Goal: Find contact information: Find contact information

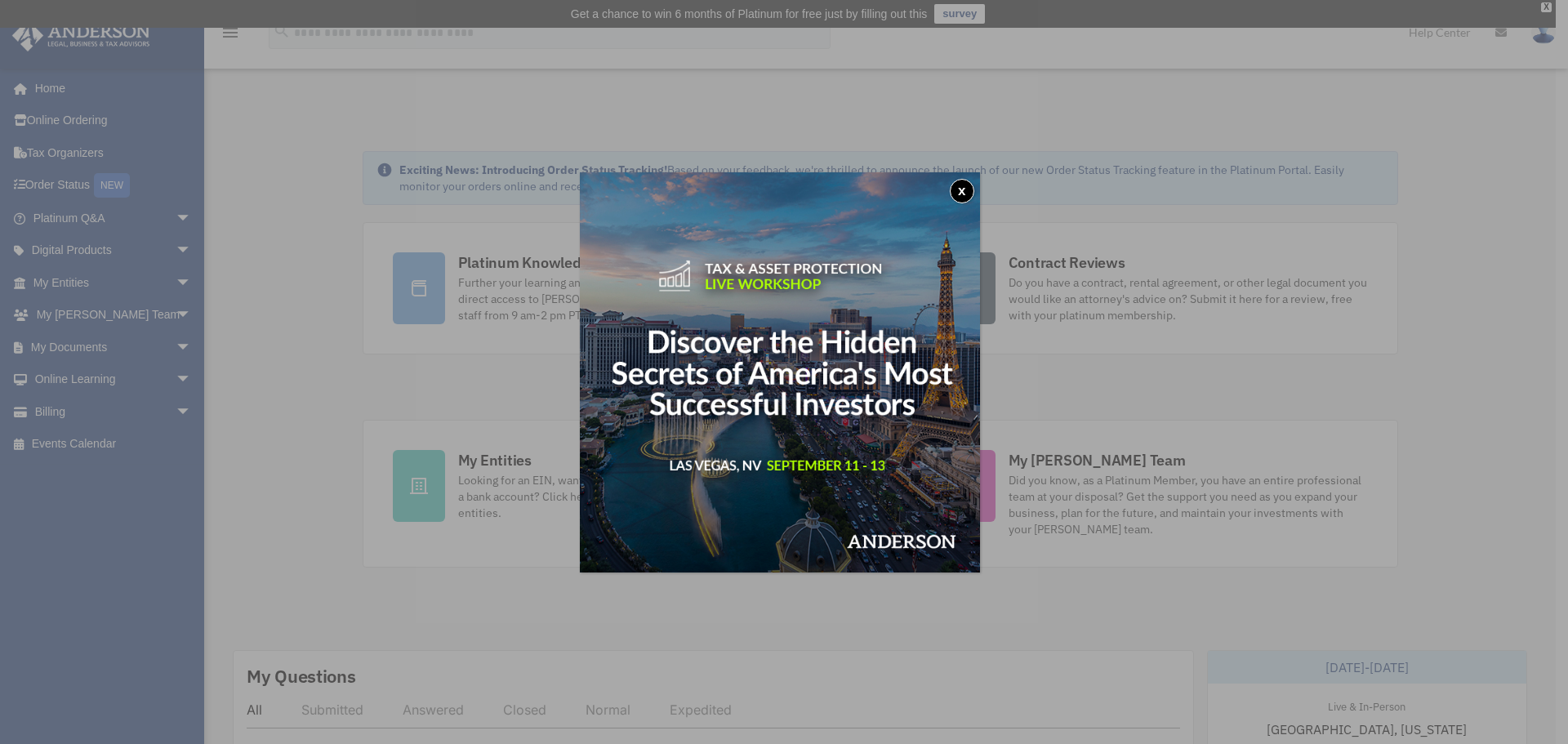
click at [967, 185] on button "x" at bounding box center [962, 192] width 25 height 25
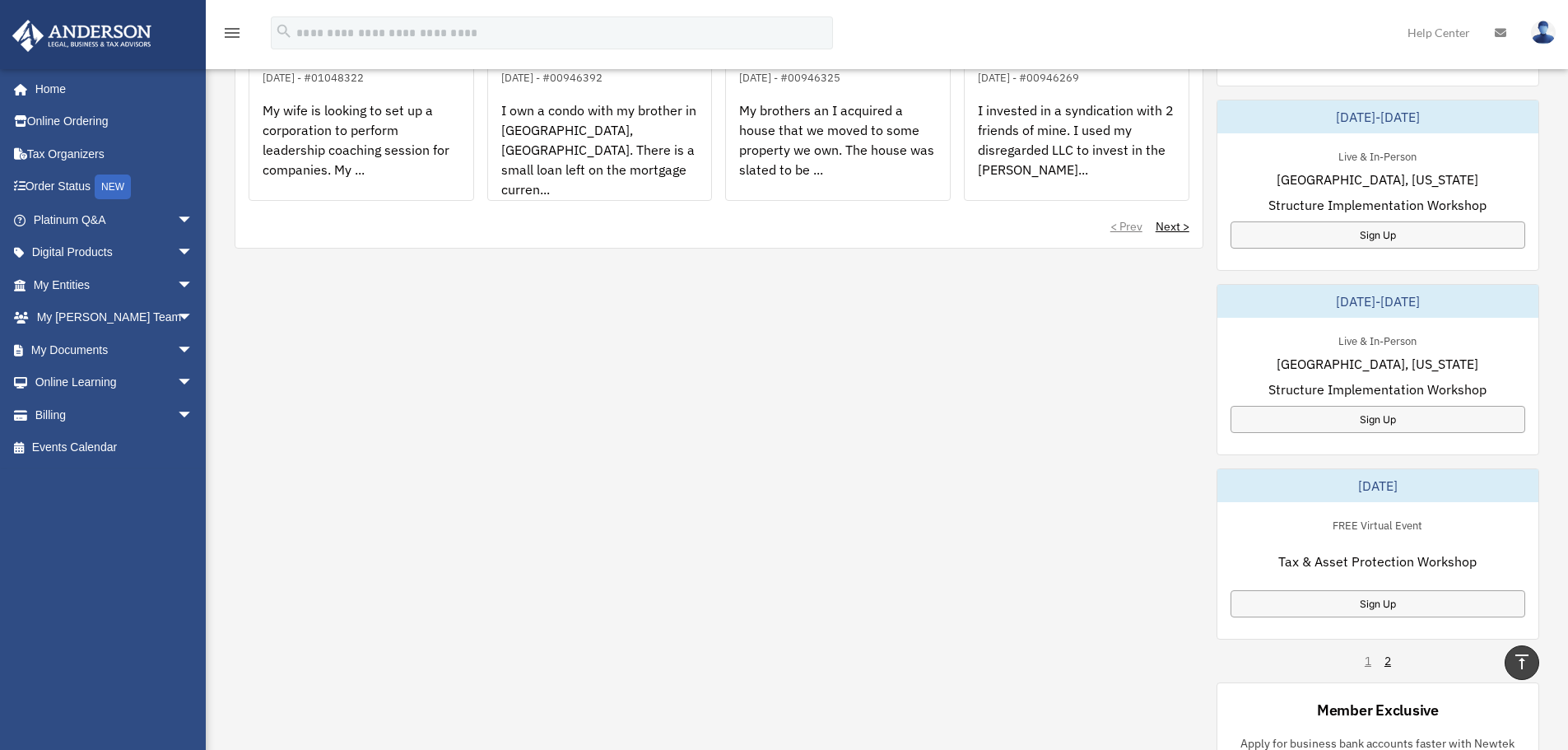
scroll to position [741, 0]
click at [1390, 655] on link "2" at bounding box center [1387, 660] width 6 height 17
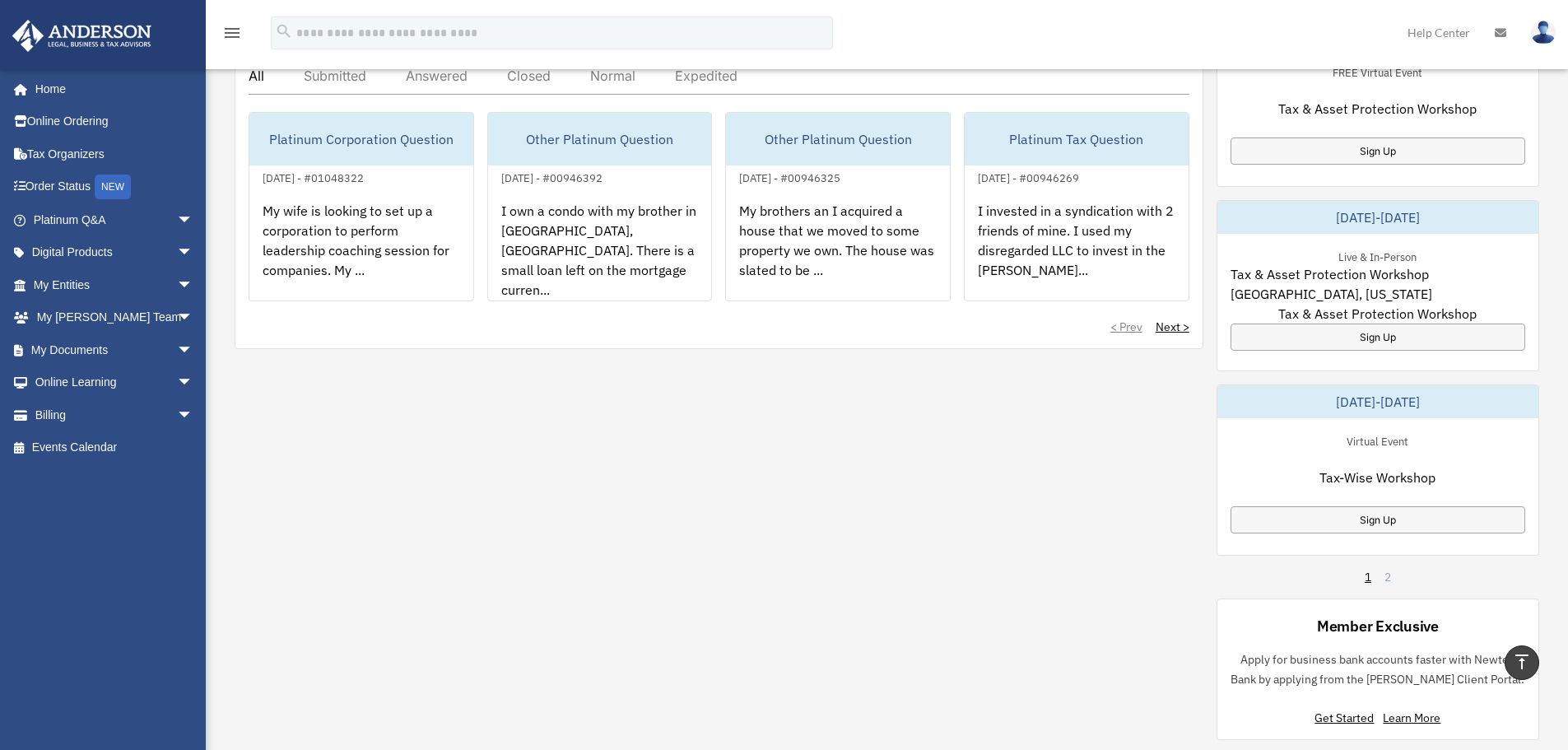
scroll to position [494, 0]
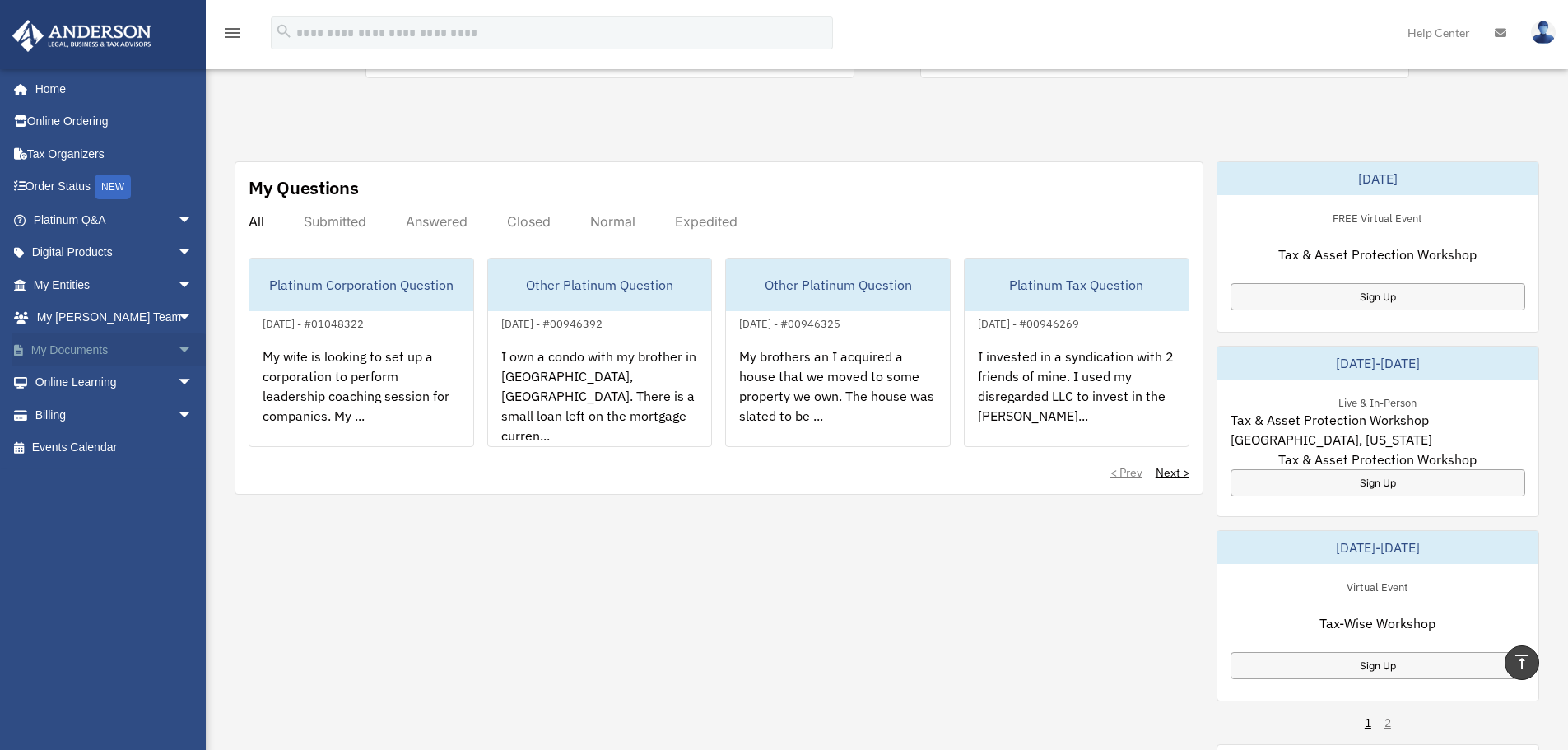
click at [177, 345] on span "arrow_drop_down" at bounding box center [193, 351] width 33 height 34
click at [67, 375] on link "Box" at bounding box center [120, 383] width 195 height 33
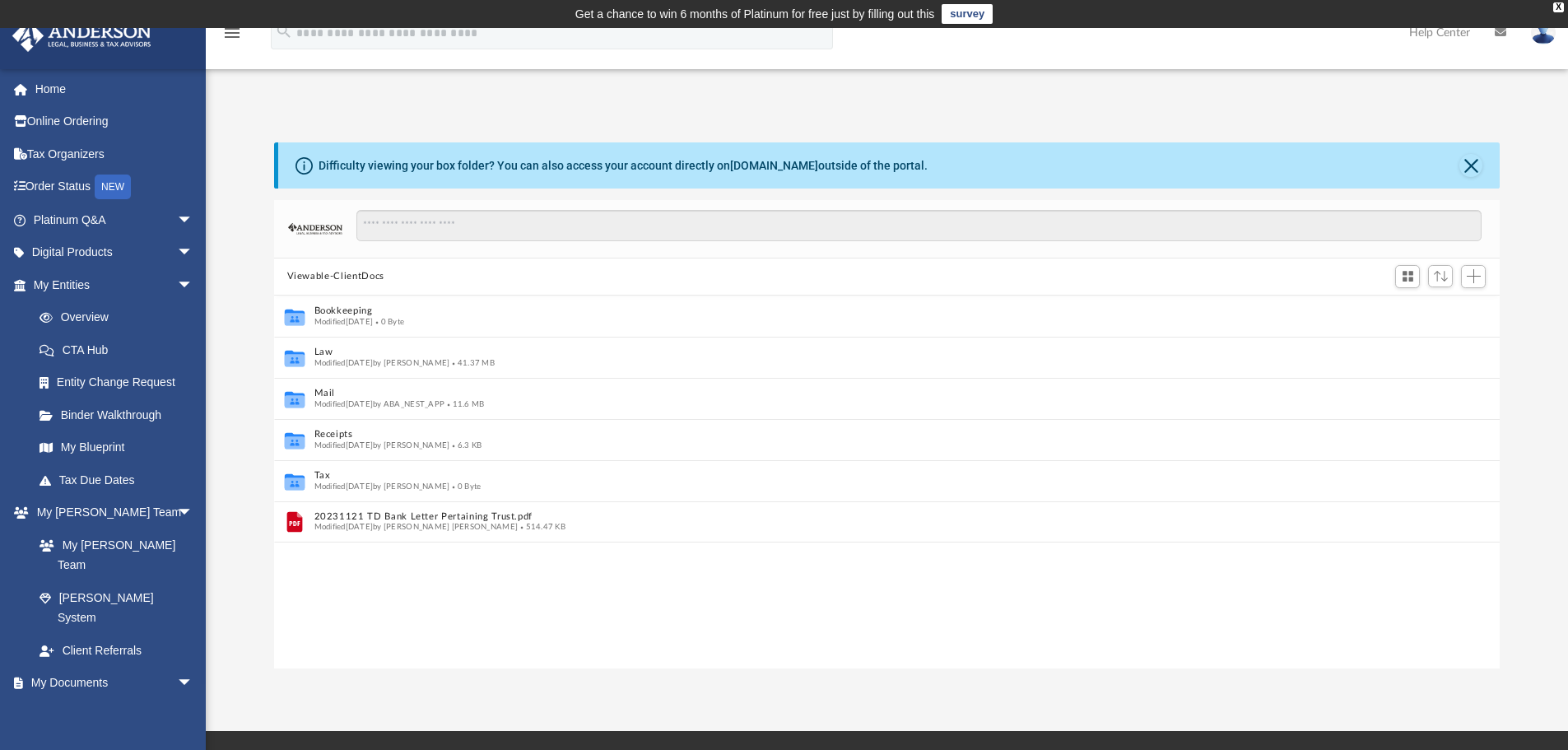
scroll to position [13, 13]
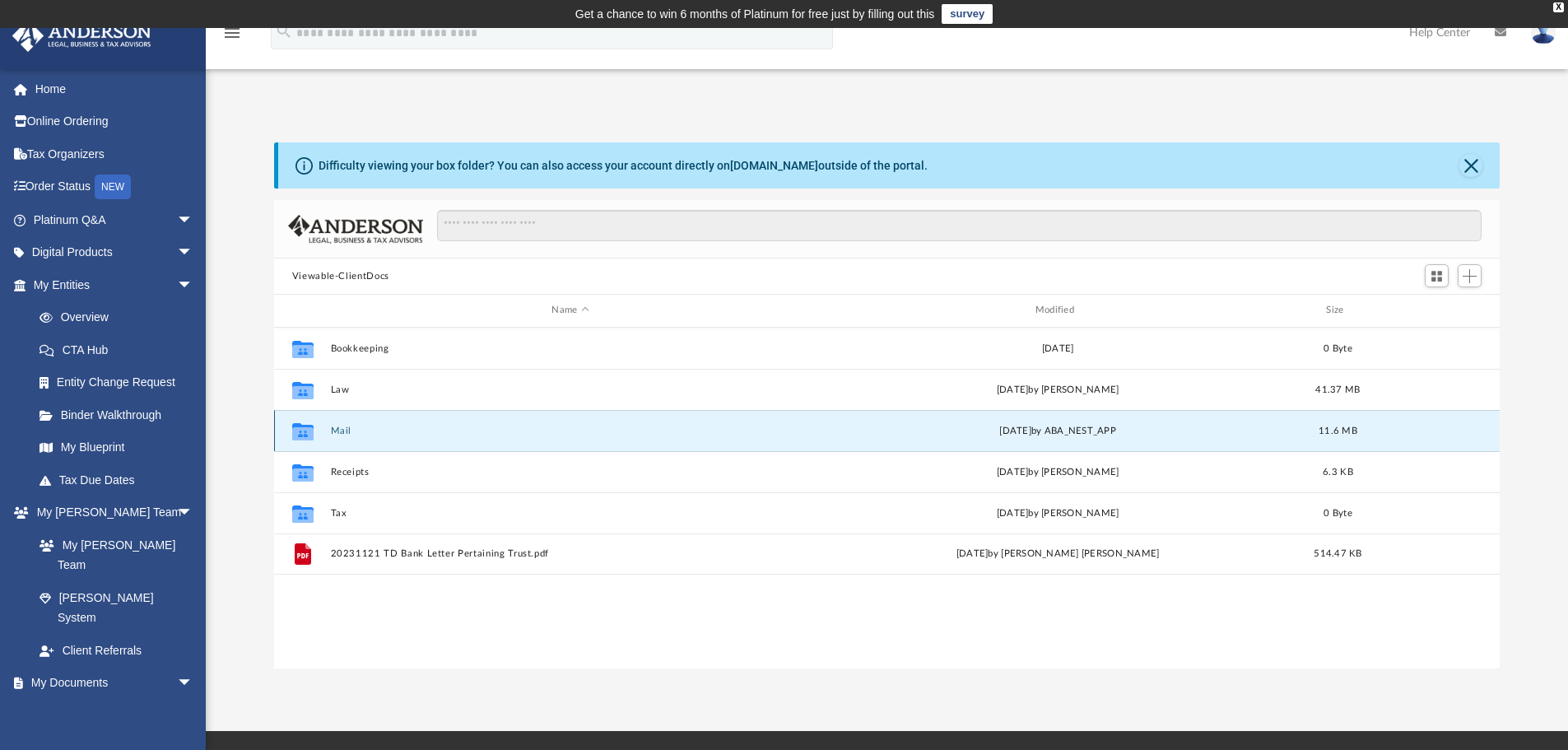
click at [394, 431] on button "Mail" at bounding box center [570, 431] width 480 height 11
click at [337, 431] on button "Mail" at bounding box center [570, 431] width 480 height 11
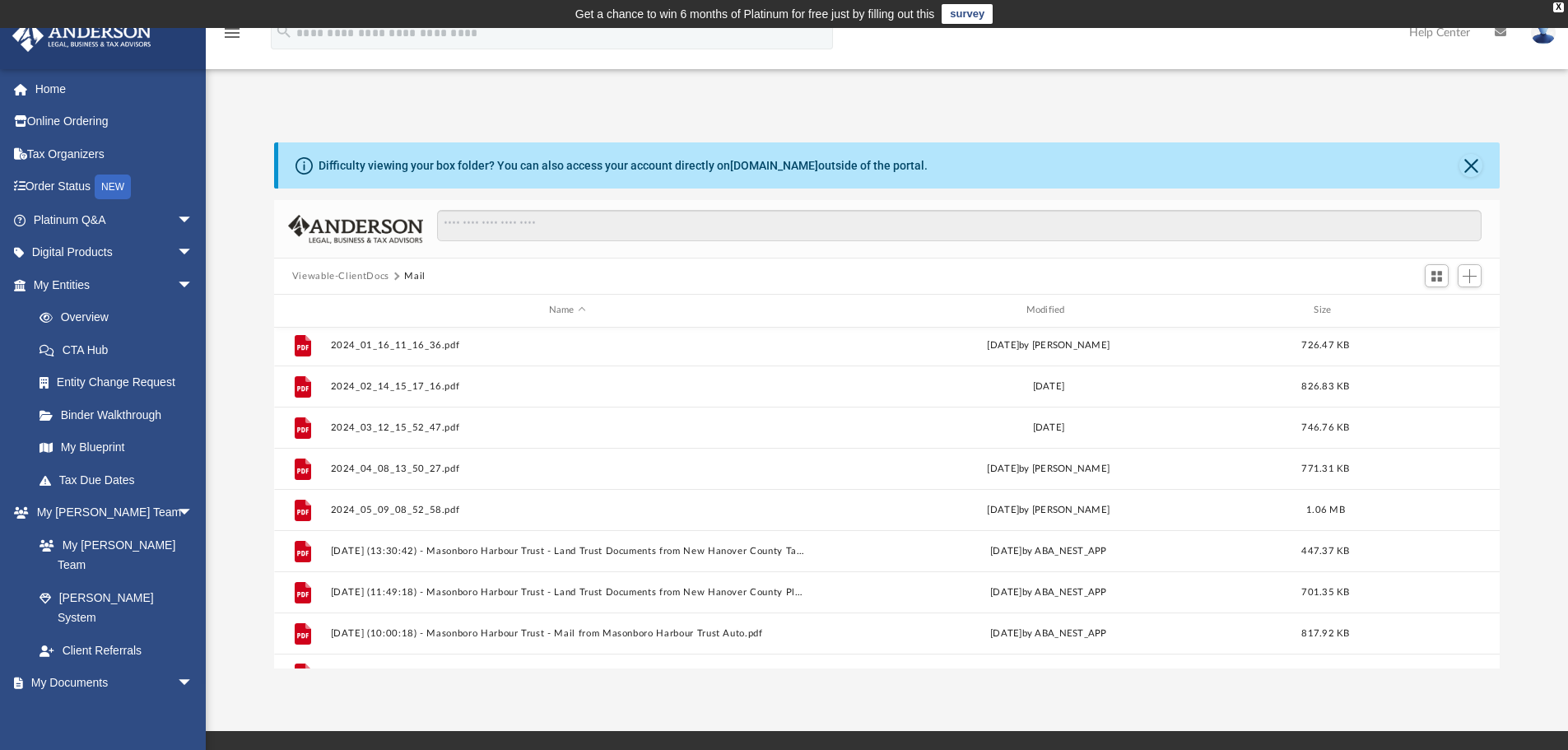
scroll to position [359, 0]
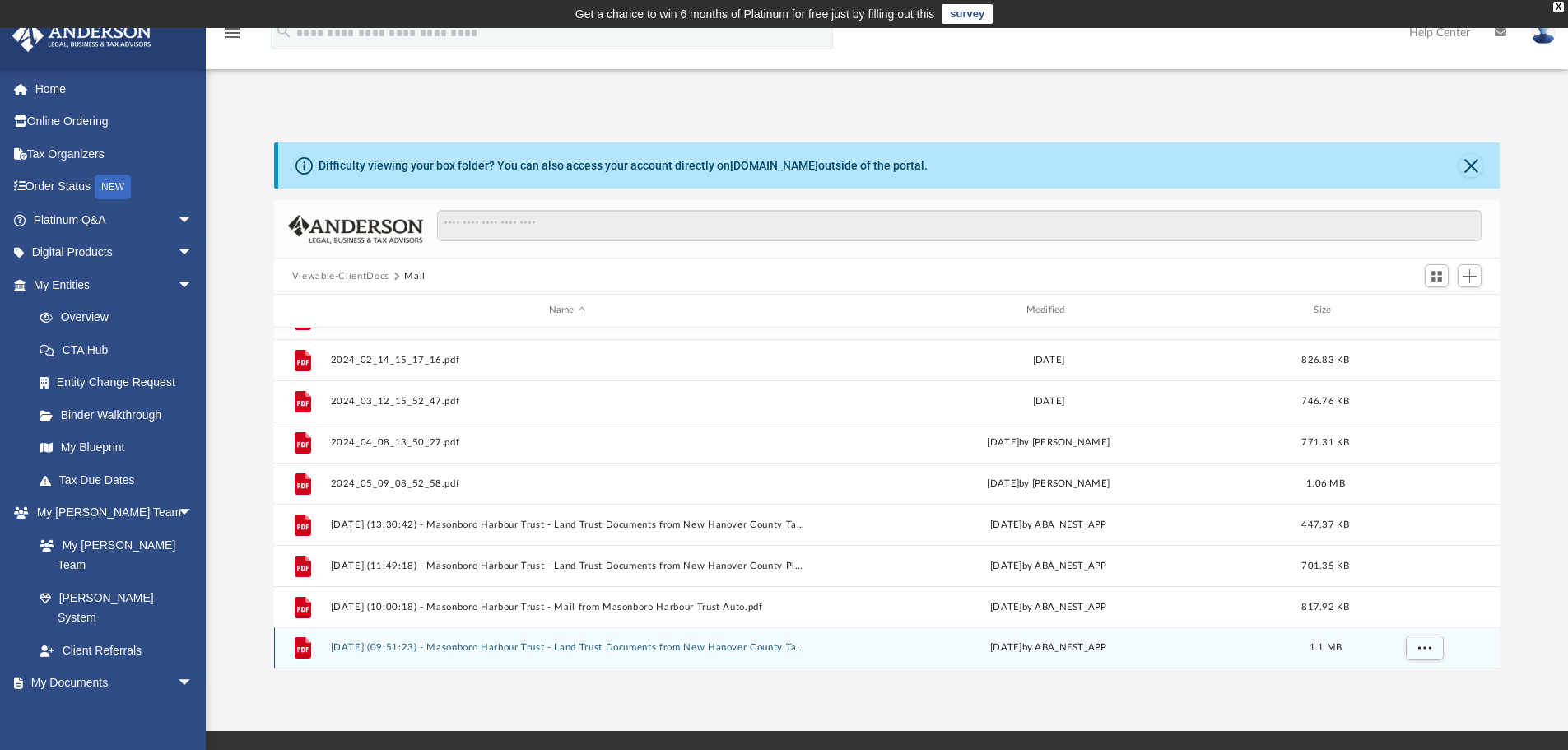
click at [1049, 643] on div "today by ABA_NEST_APP" at bounding box center [1049, 648] width 474 height 15
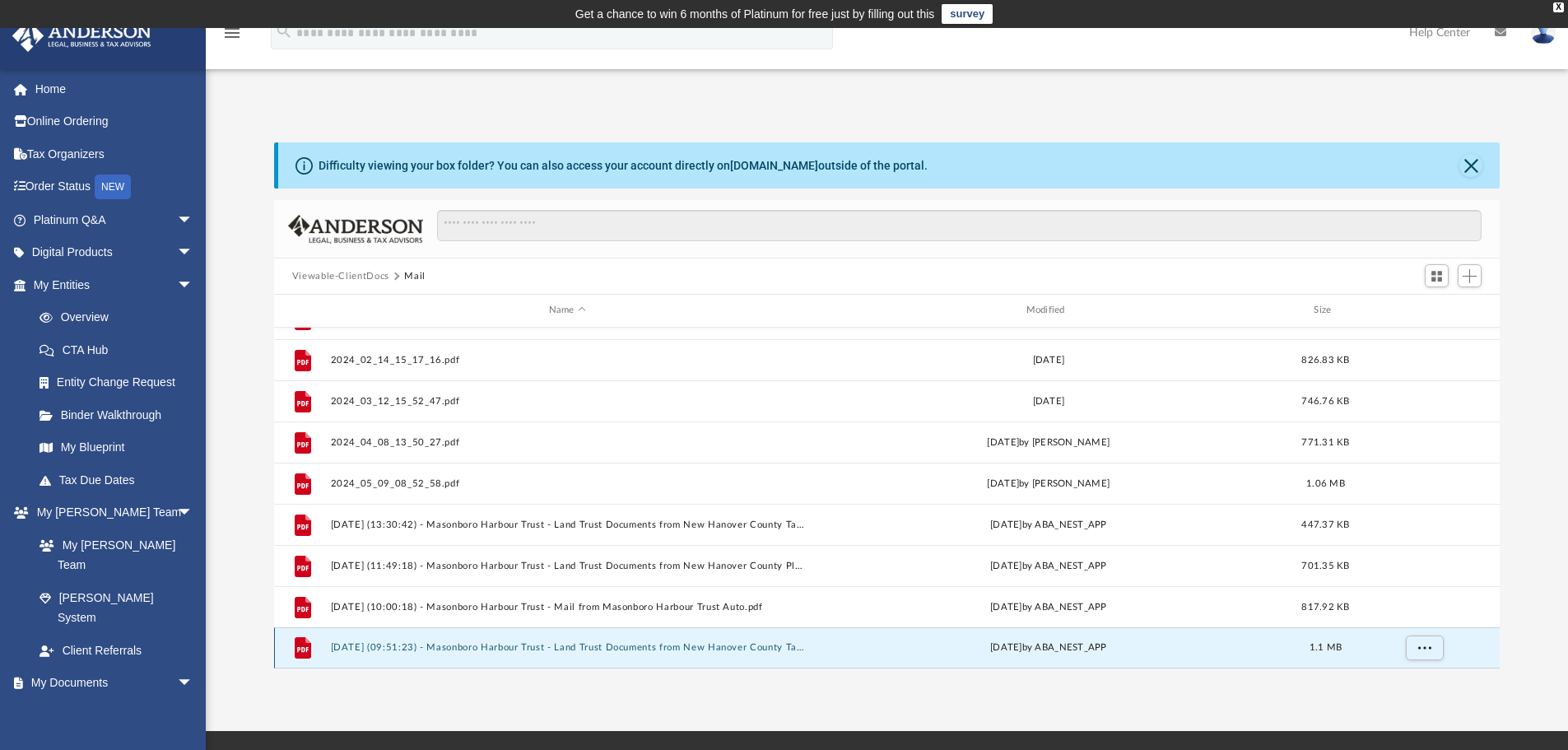
click at [769, 645] on button "2025.08.13 (09:51:23) - Masonboro Harbour Trust - Land Trust Documents from New…" at bounding box center [567, 648] width 474 height 11
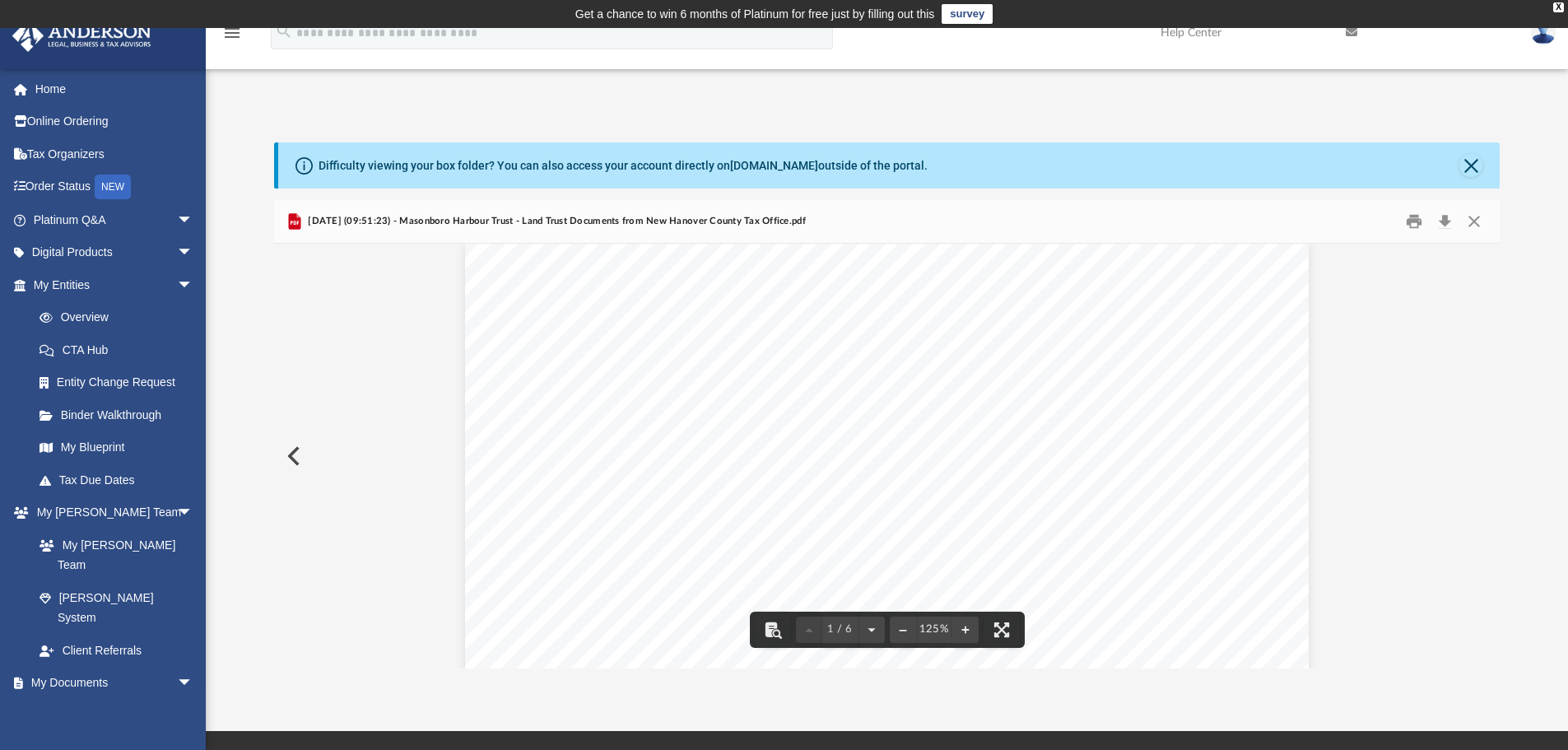
scroll to position [0, 0]
click at [290, 459] on button "Preview" at bounding box center [292, 456] width 36 height 46
click at [1469, 222] on button "Close" at bounding box center [1474, 222] width 29 height 26
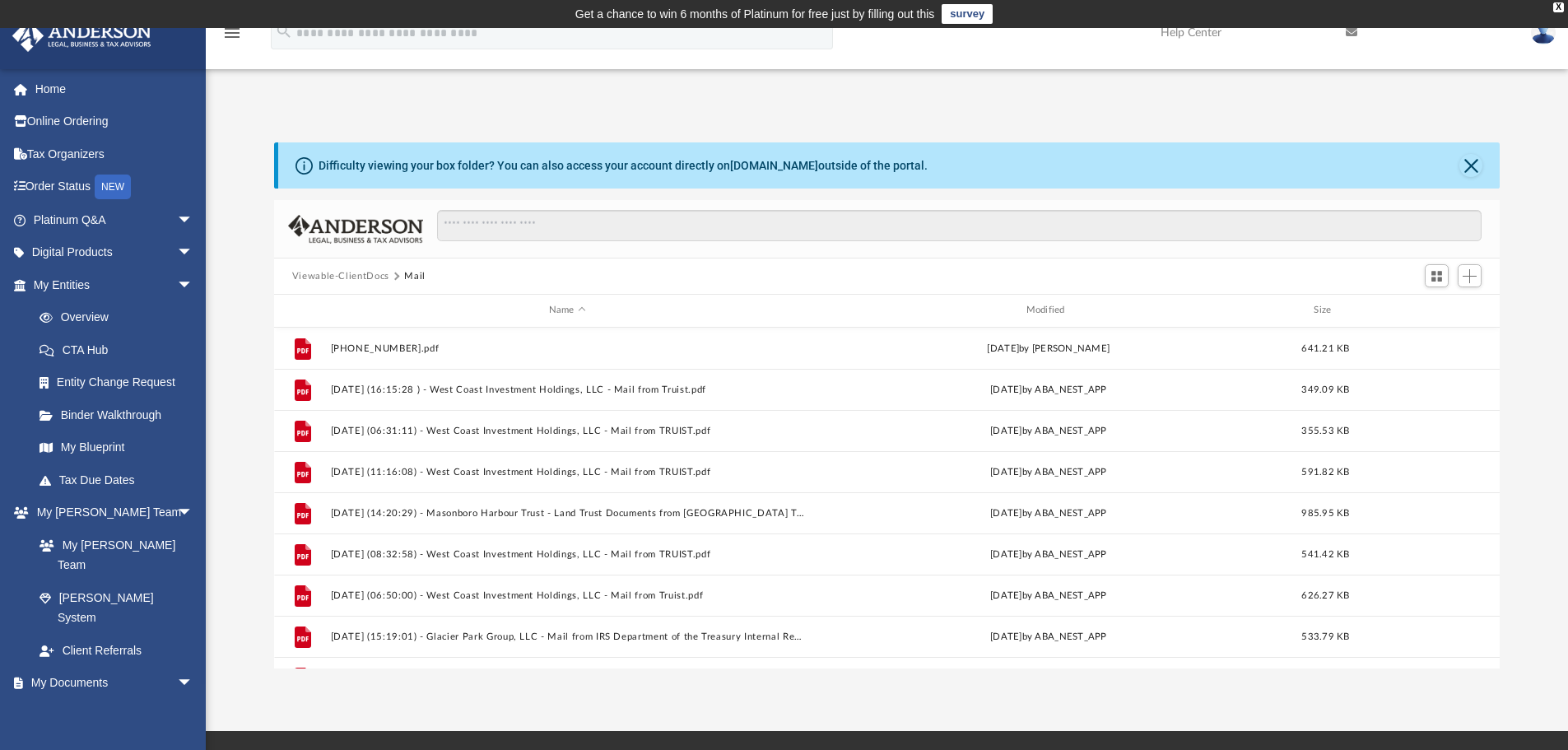
click at [412, 274] on button "Mail" at bounding box center [414, 277] width 21 height 15
click at [375, 275] on button "Viewable-ClientDocs" at bounding box center [341, 277] width 97 height 15
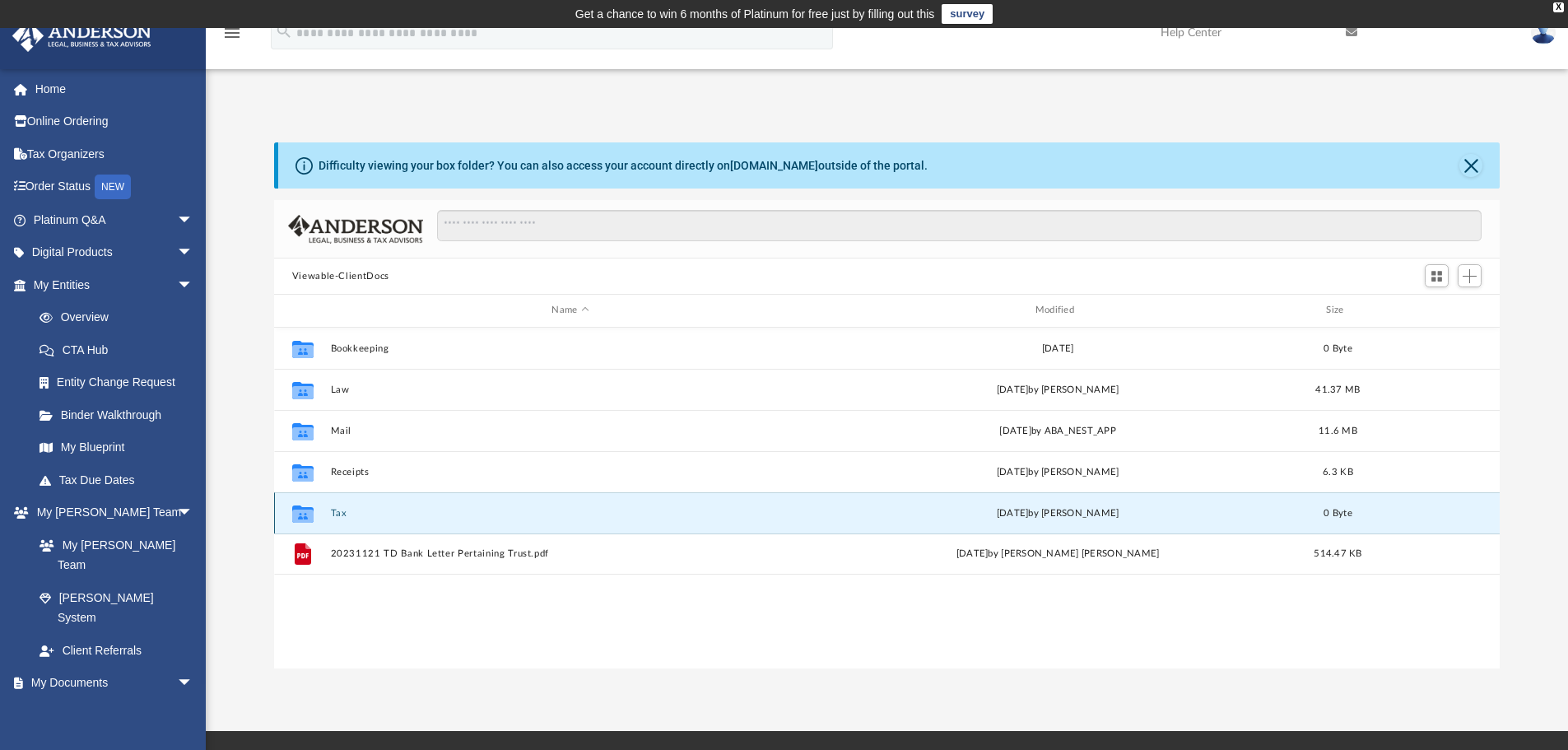
click at [338, 509] on button "Tax" at bounding box center [570, 513] width 480 height 11
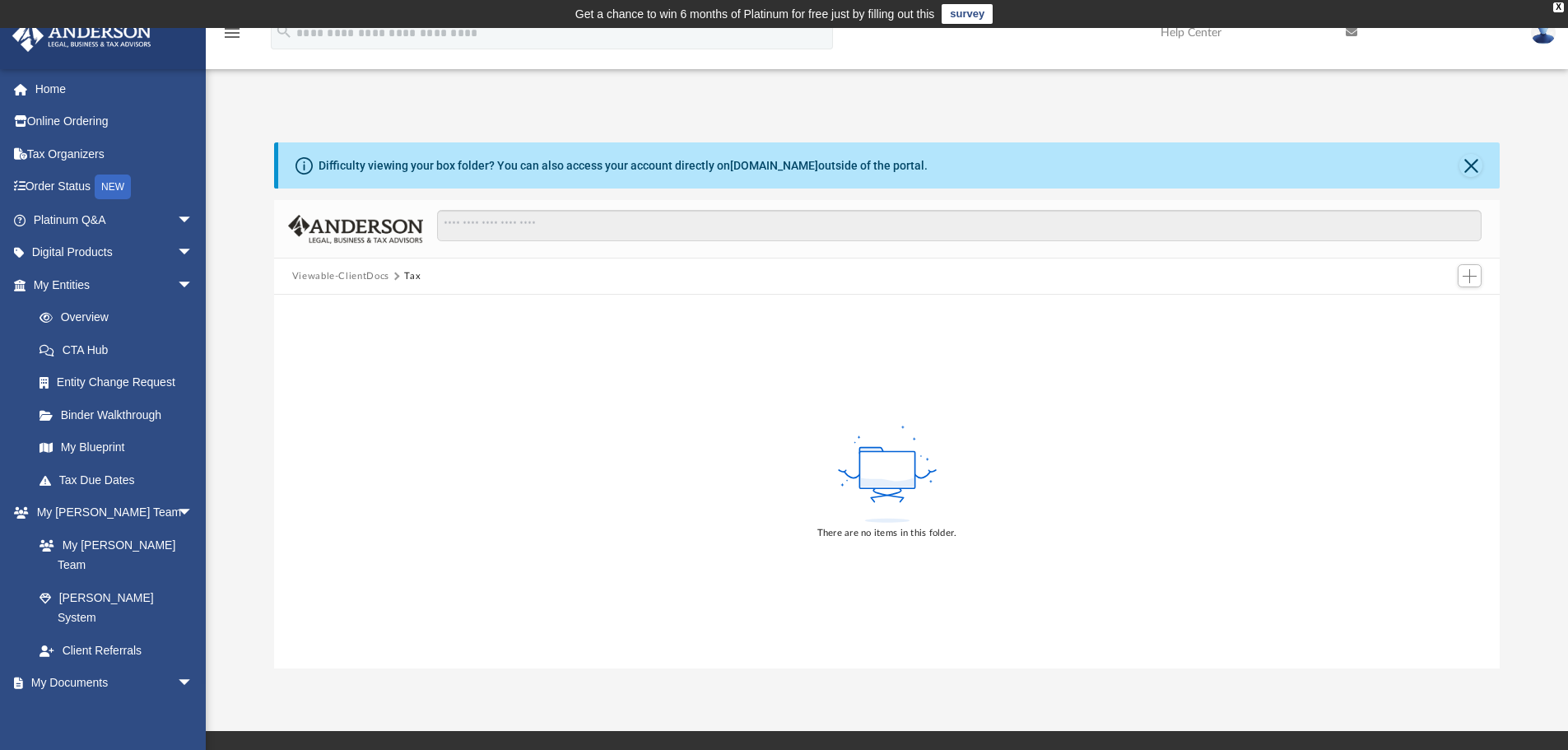
click at [359, 272] on button "Viewable-ClientDocs" at bounding box center [341, 277] width 97 height 15
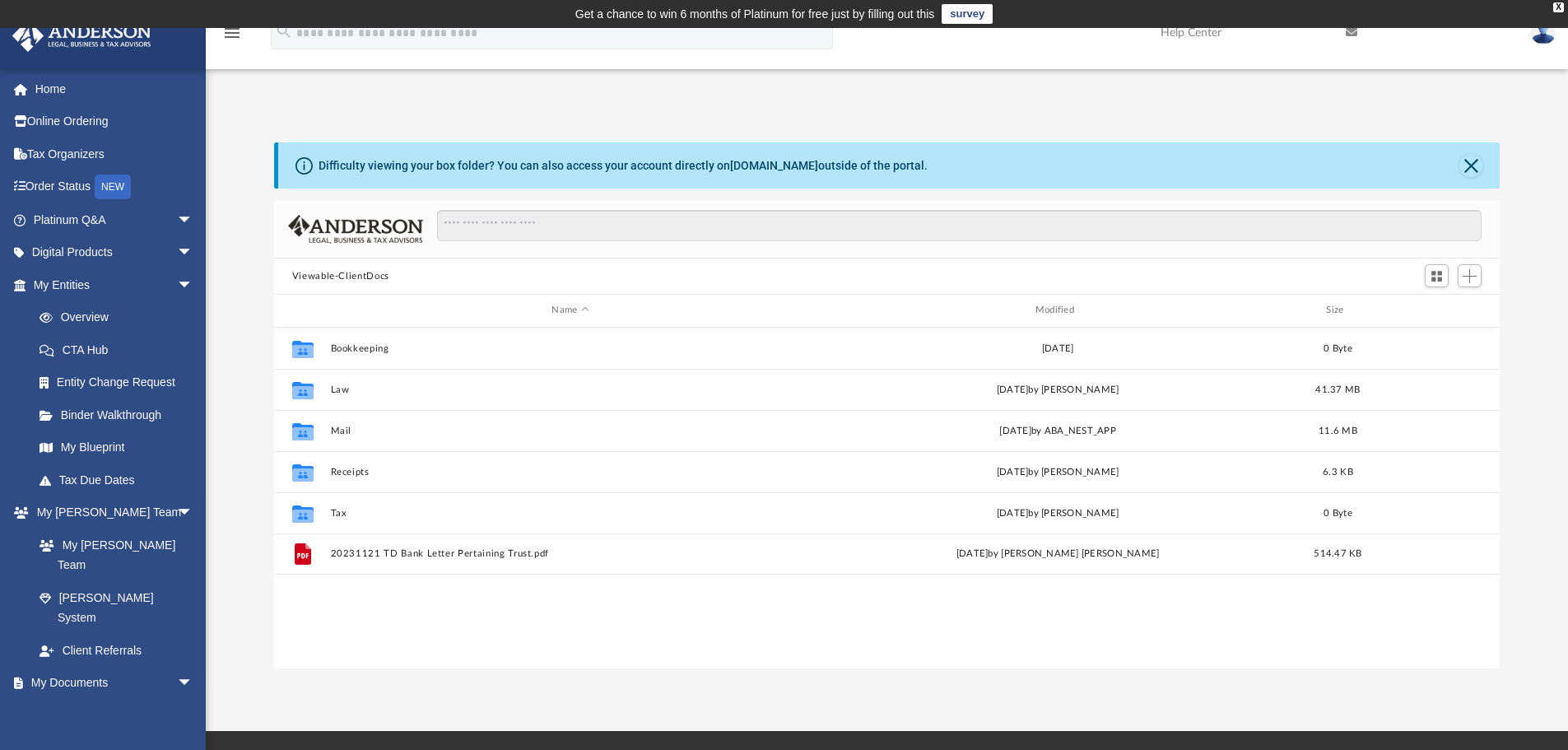
scroll to position [362, 1213]
click at [75, 284] on link "My Entities arrow_drop_down" at bounding box center [115, 285] width 206 height 33
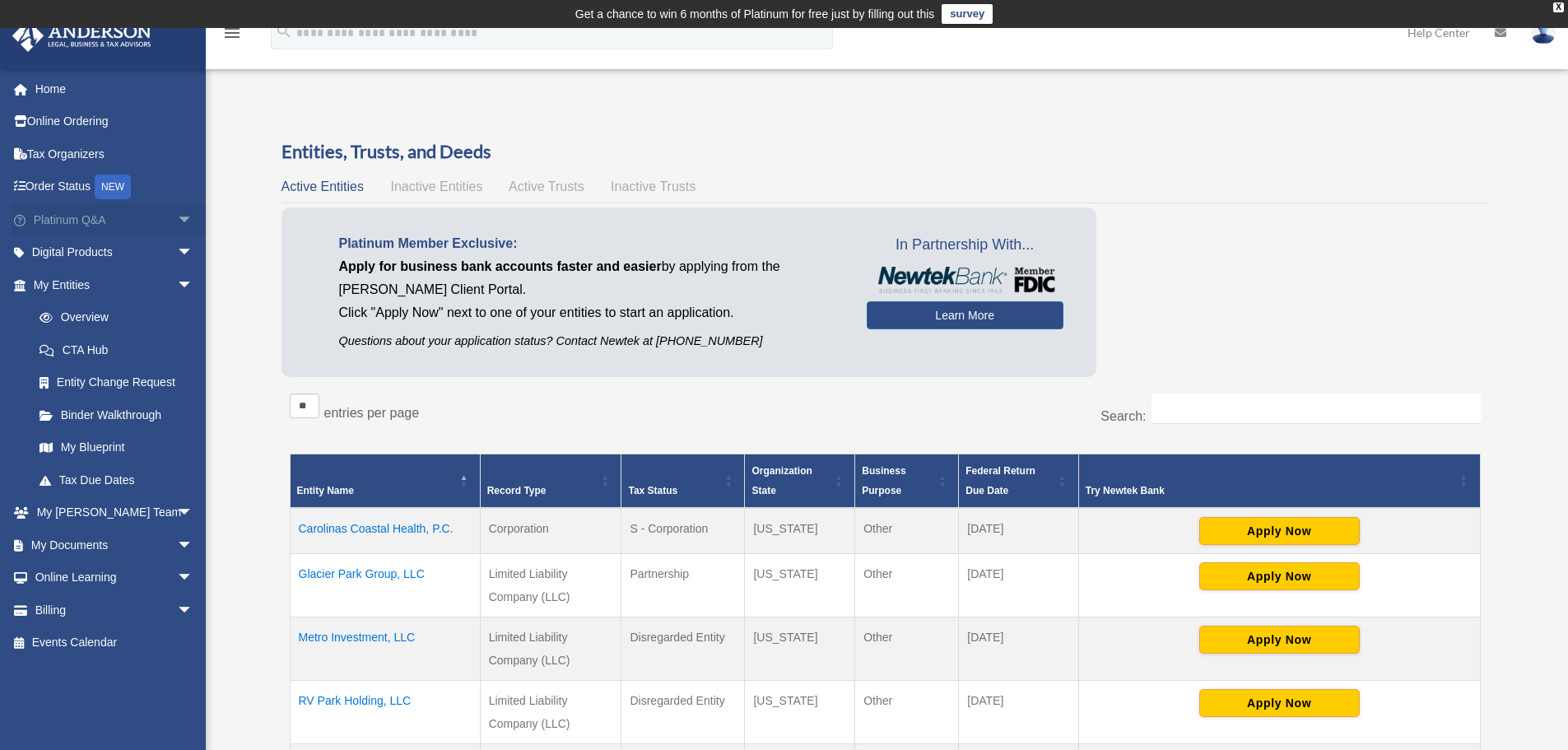
click at [60, 214] on link "Platinum Q&A arrow_drop_down" at bounding box center [115, 220] width 206 height 33
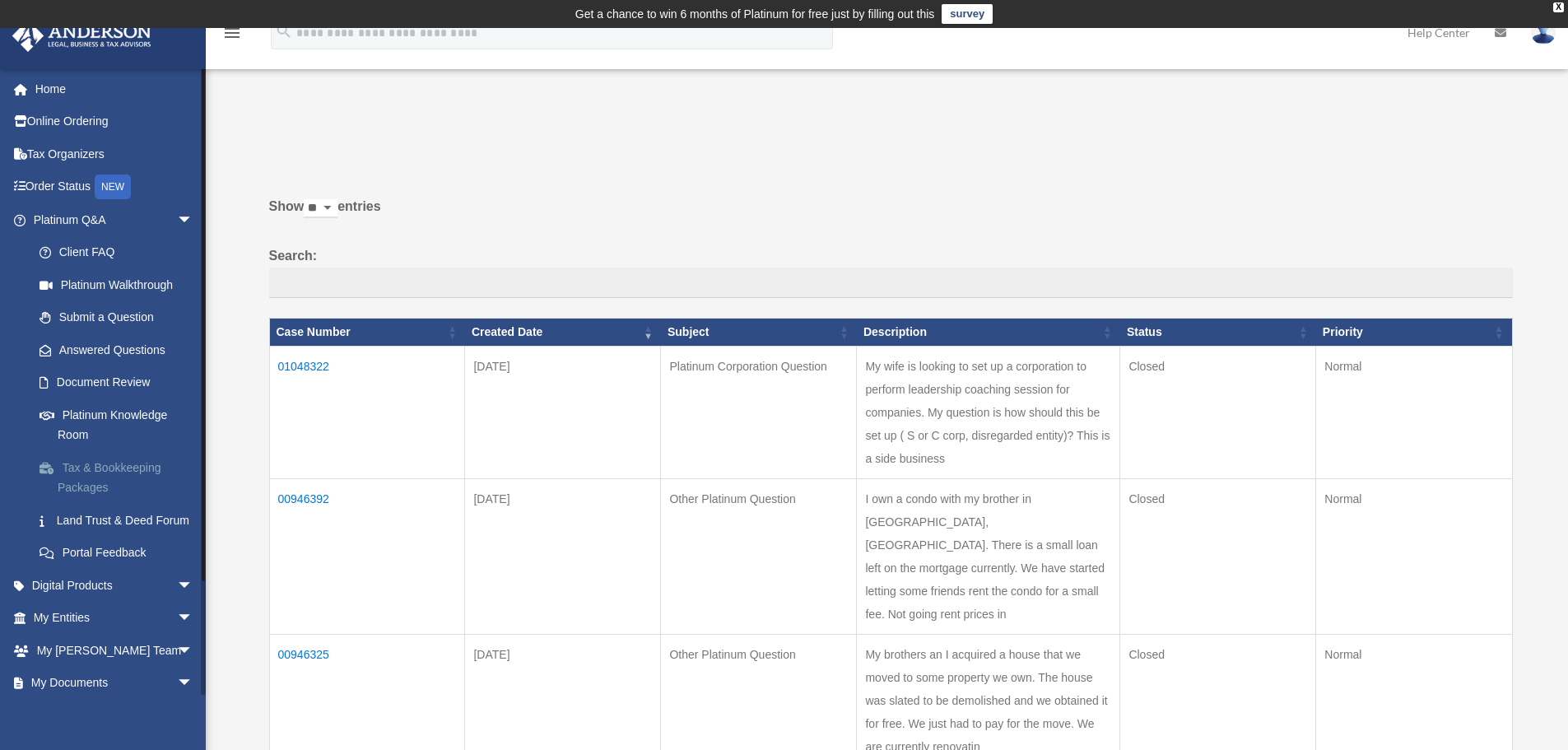
click at [72, 480] on link "Tax & Bookkeeping Packages" at bounding box center [120, 477] width 195 height 52
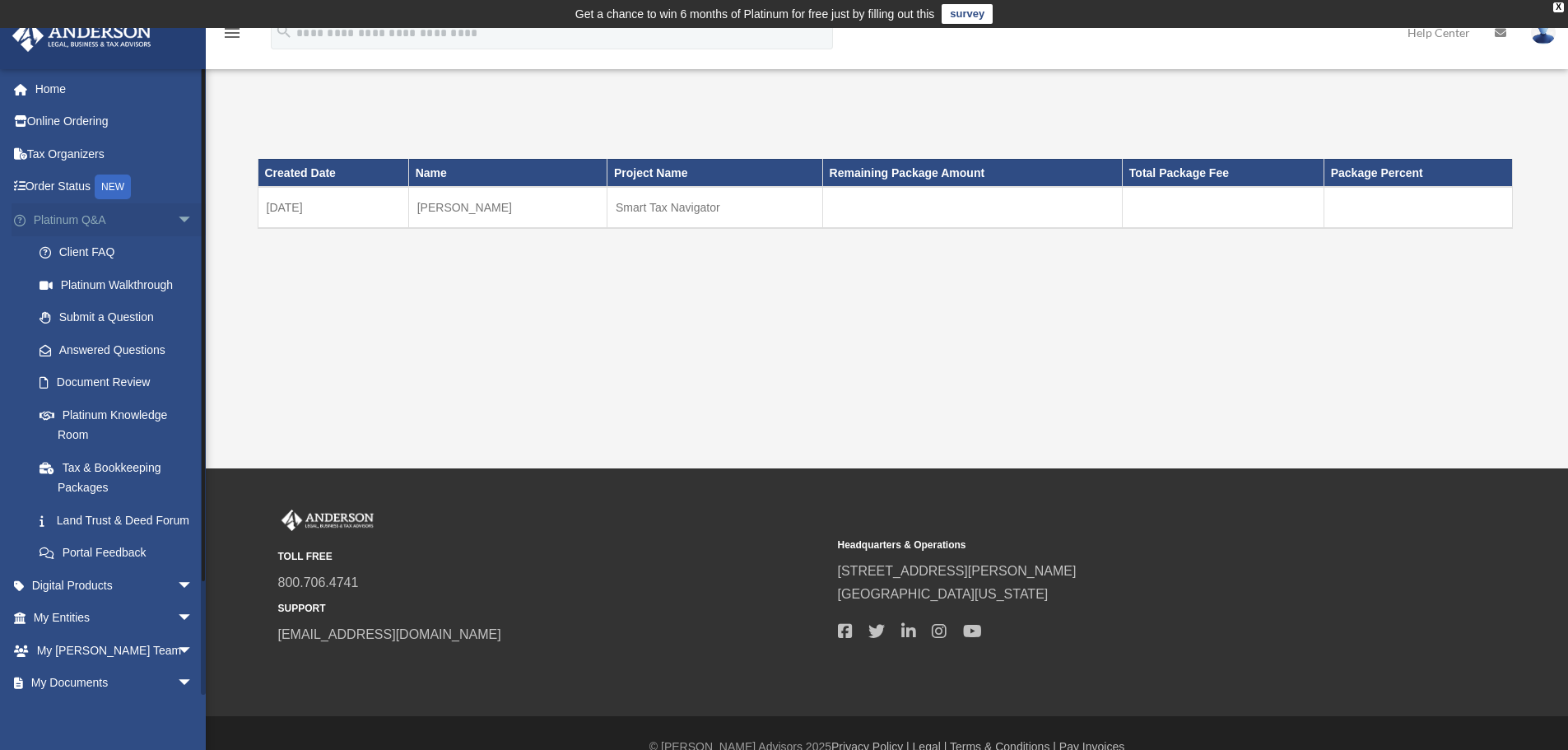
click at [177, 215] on span "arrow_drop_down" at bounding box center [193, 221] width 33 height 34
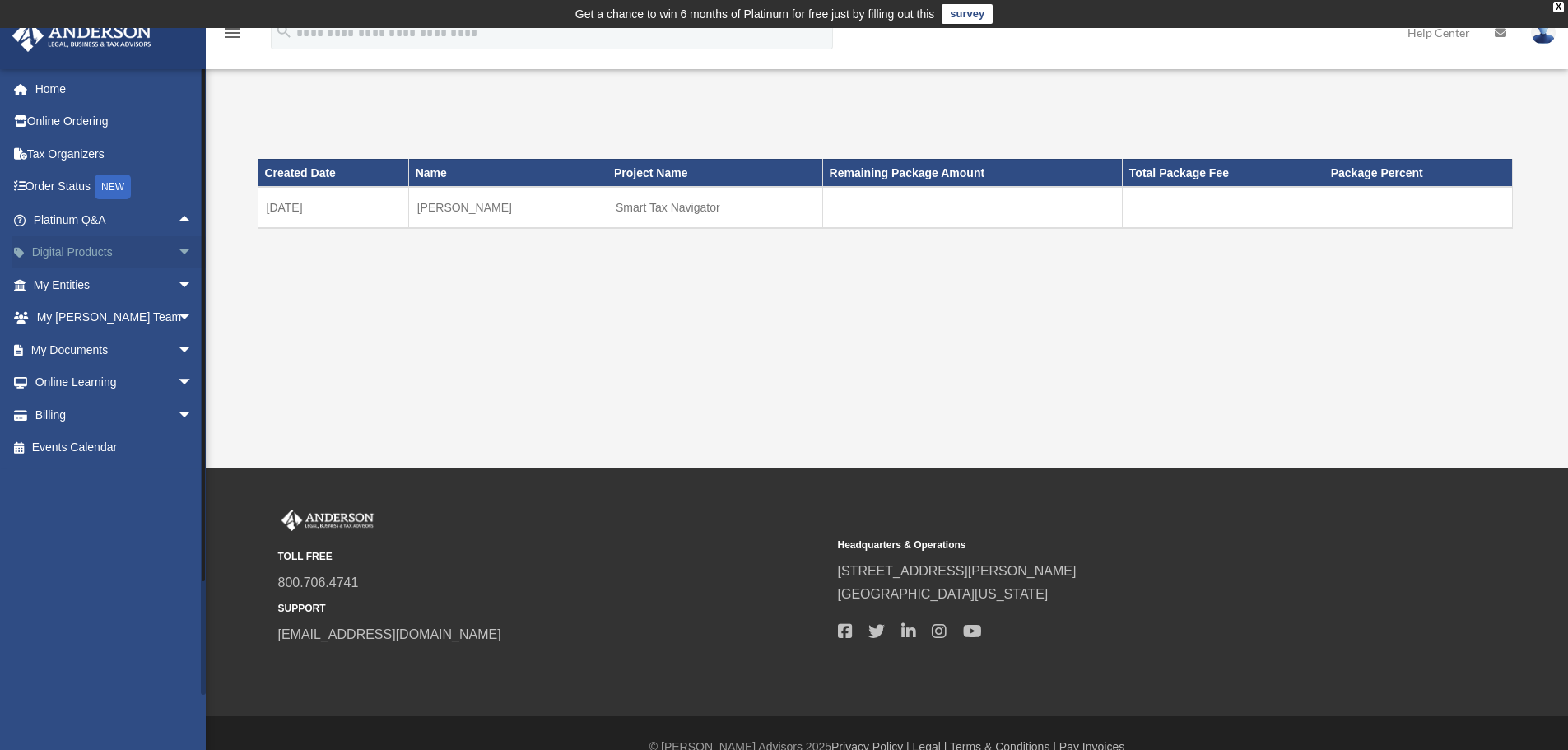
click at [177, 250] on span "arrow_drop_down" at bounding box center [193, 254] width 33 height 34
click at [177, 249] on span "arrow_drop_up" at bounding box center [193, 254] width 33 height 34
click at [177, 315] on span "arrow_drop_down" at bounding box center [193, 319] width 33 height 34
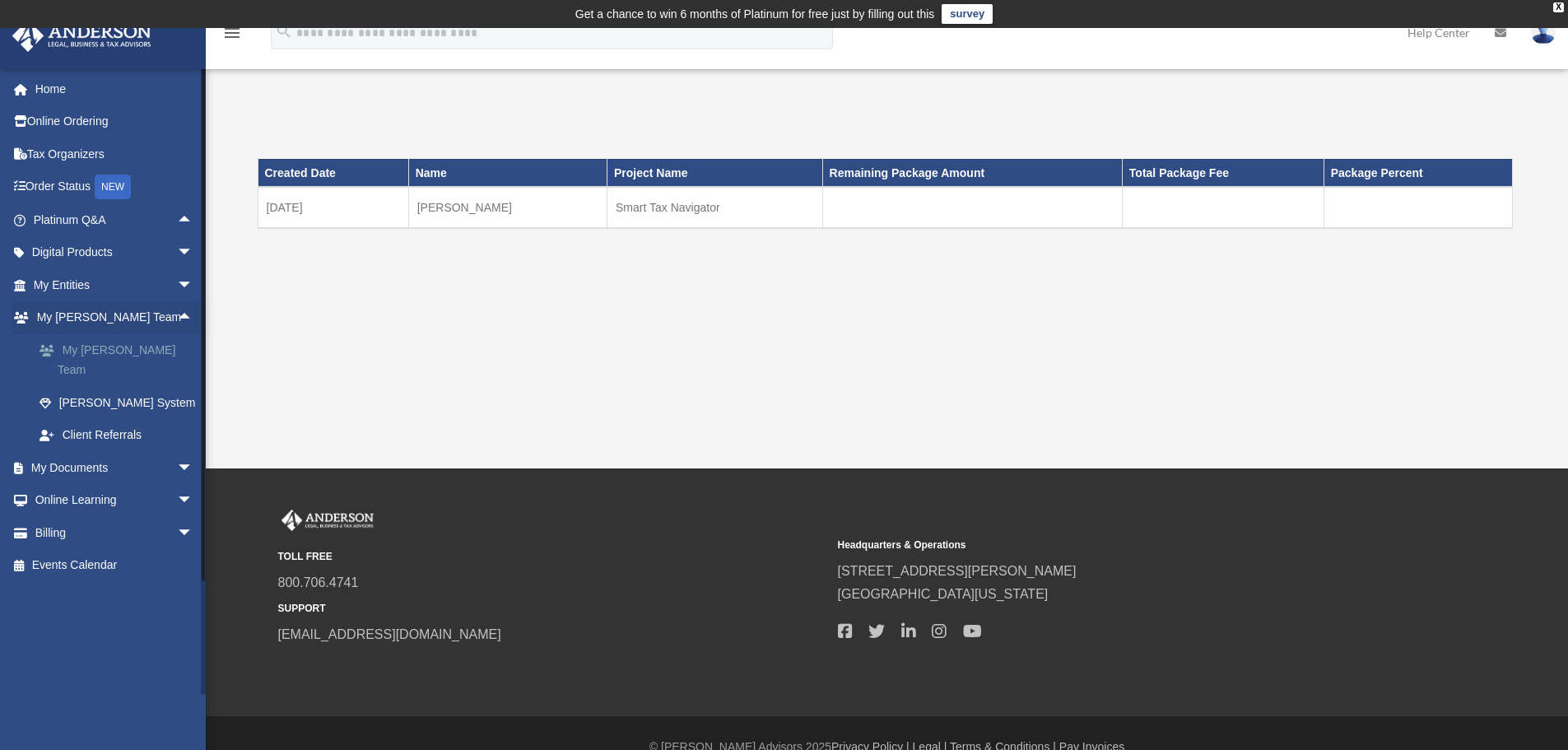
click at [142, 344] on link "My [PERSON_NAME] Team" at bounding box center [120, 359] width 195 height 52
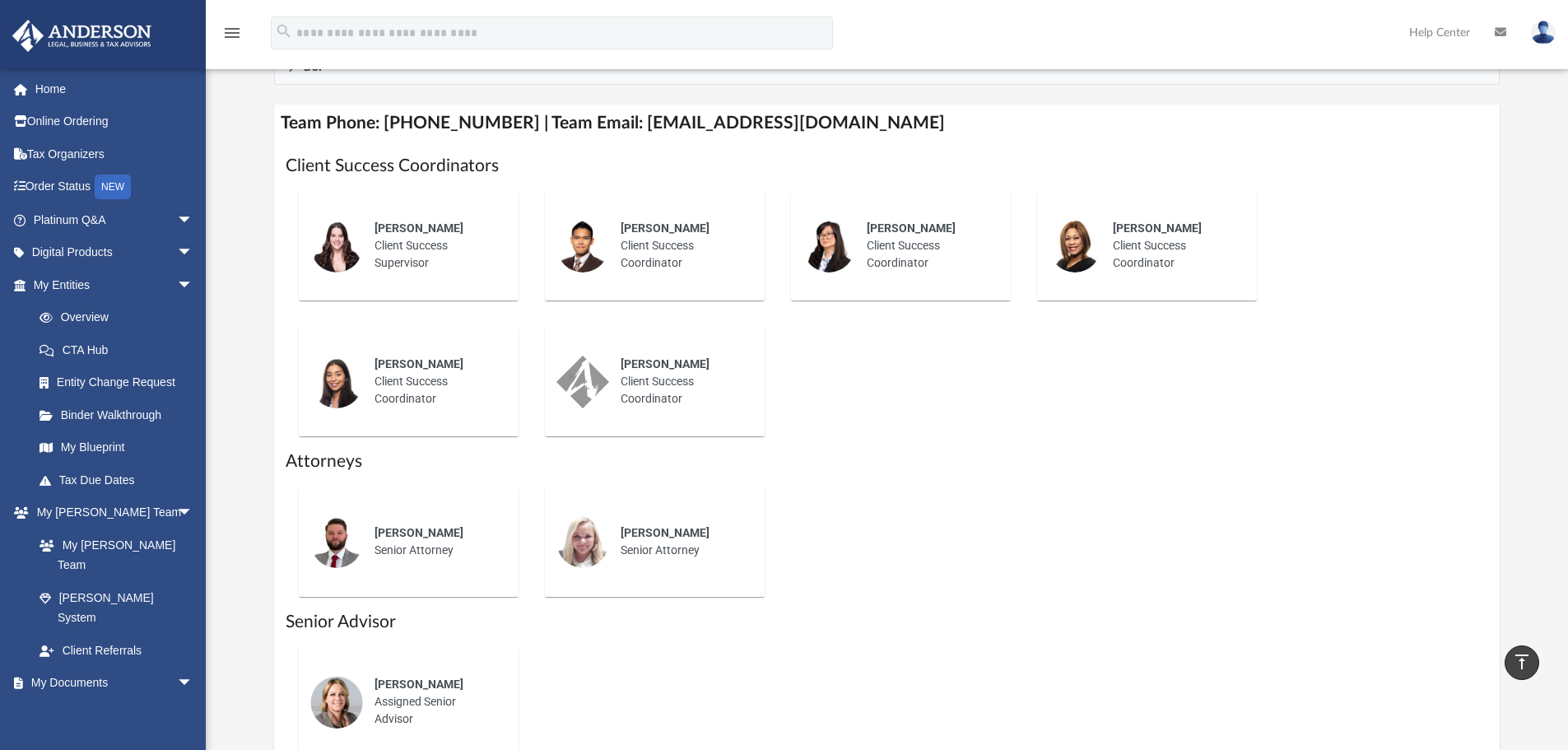
scroll to position [577, 0]
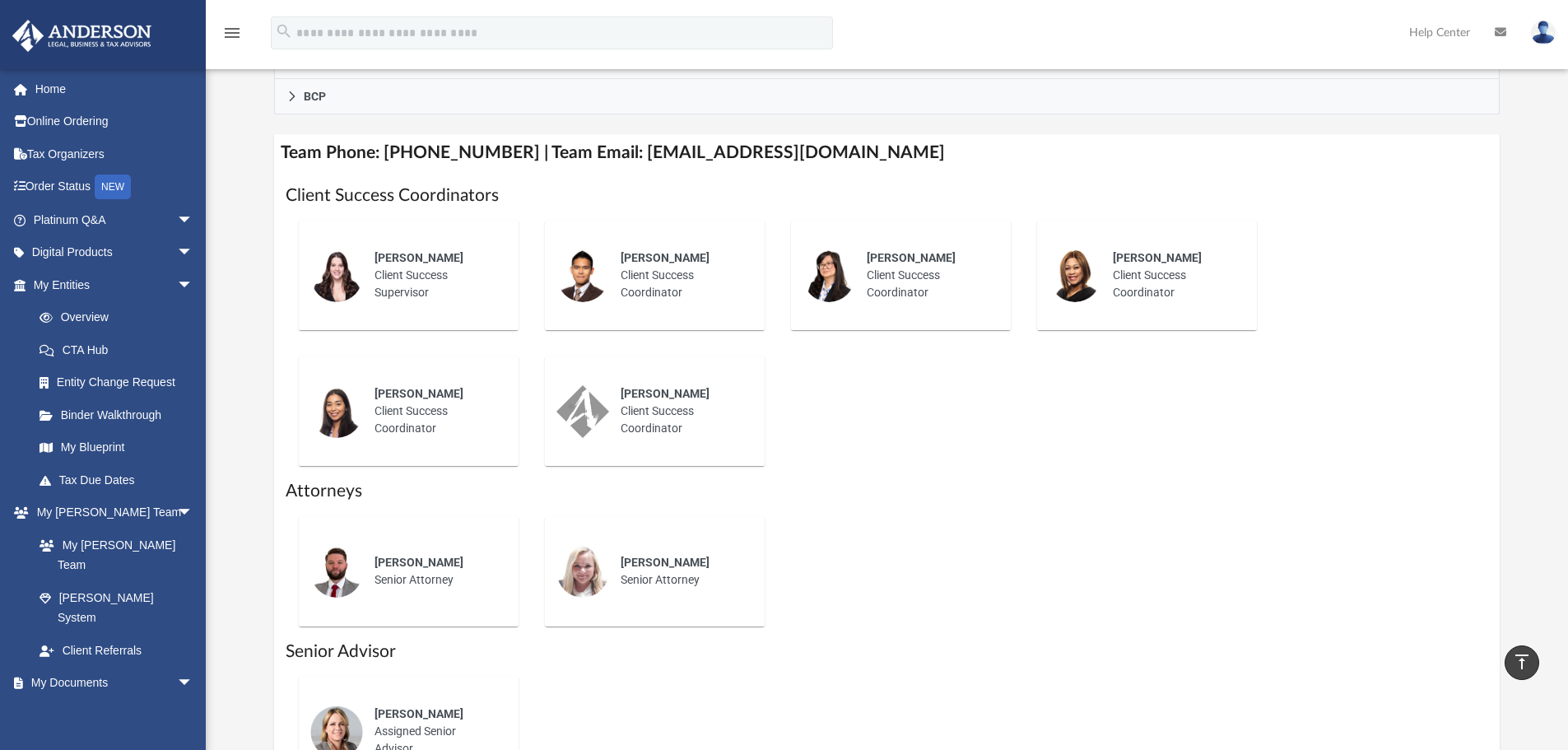
click at [1539, 38] on img at bounding box center [1543, 32] width 25 height 24
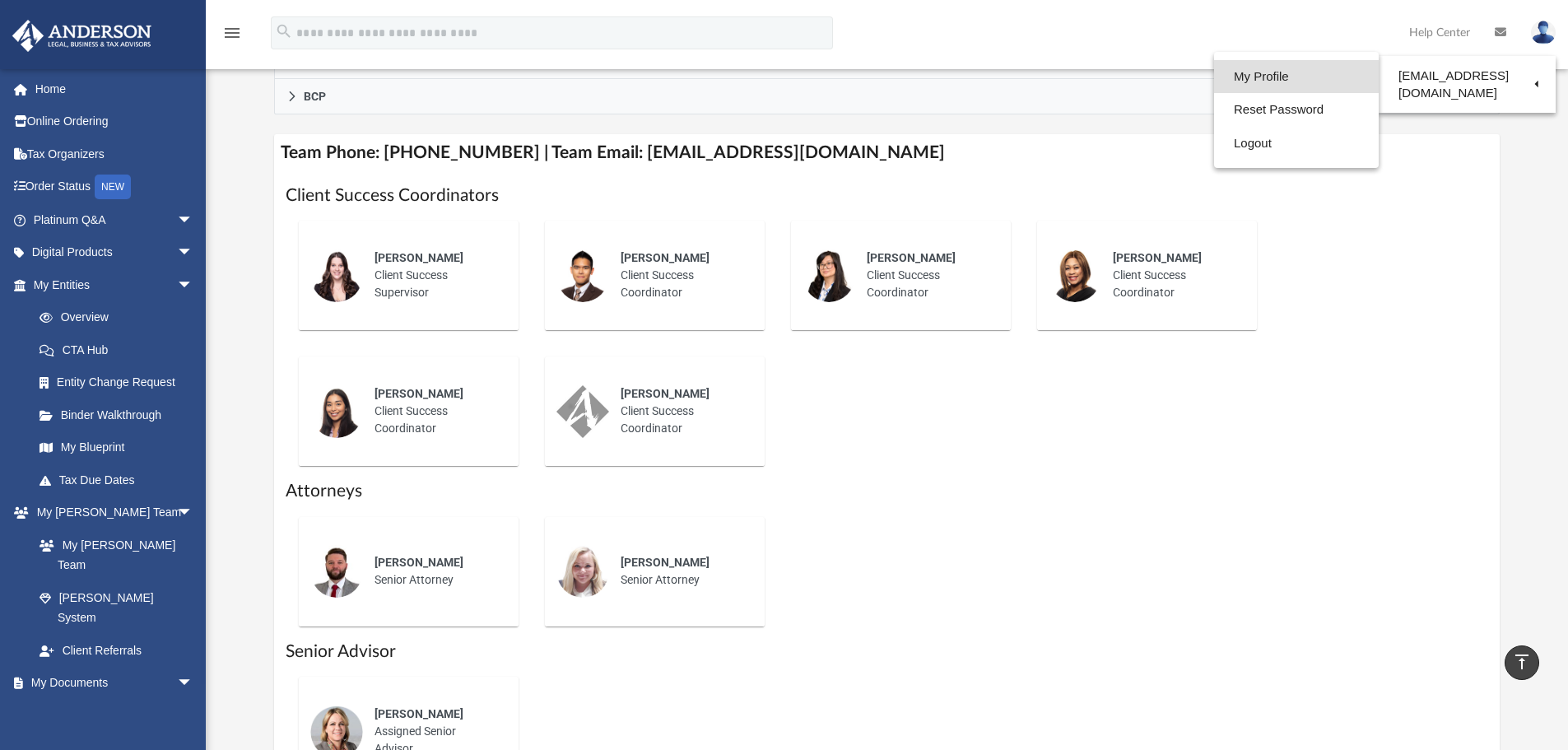
click at [1307, 77] on link "My Profile" at bounding box center [1296, 77] width 165 height 34
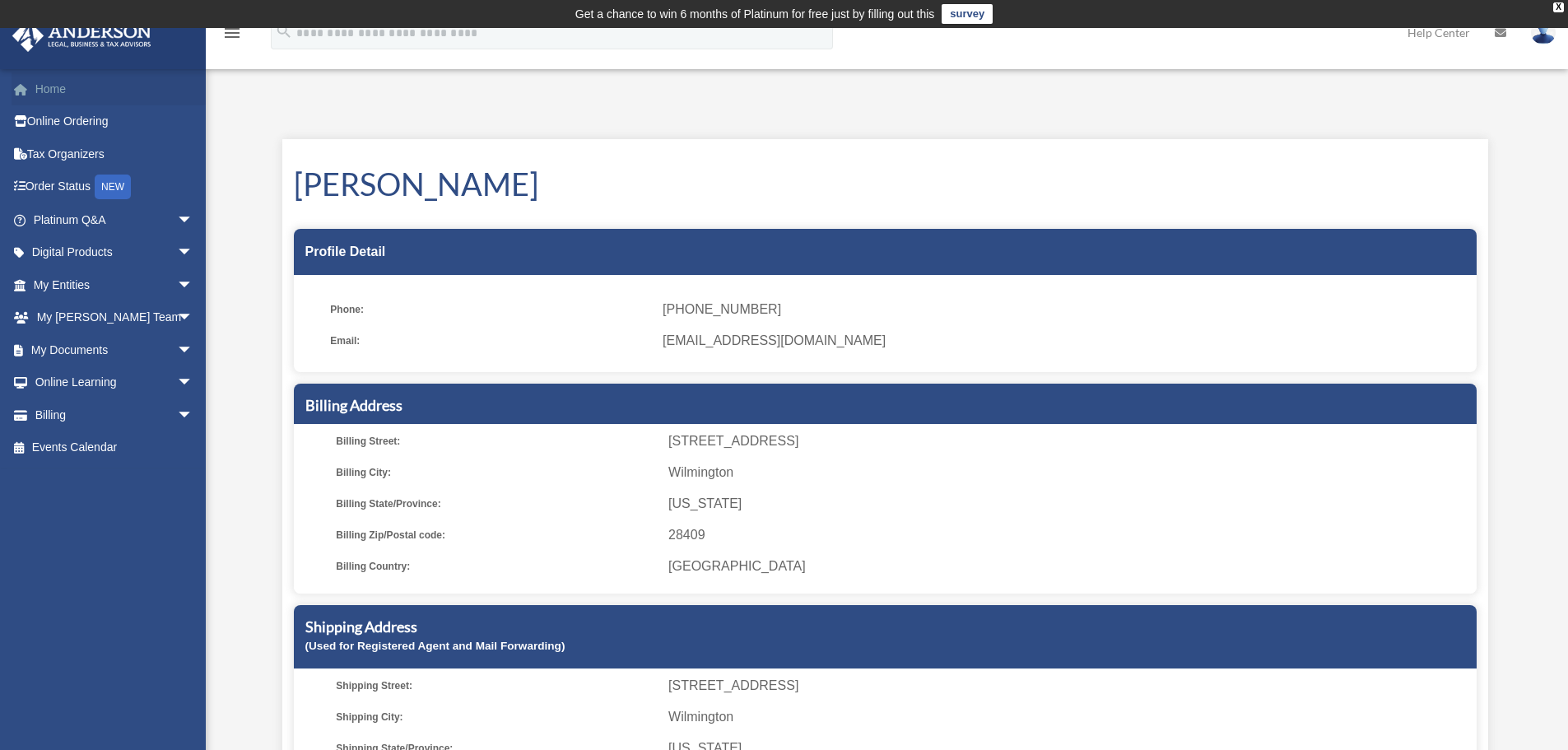
click at [44, 87] on link "Home" at bounding box center [115, 88] width 206 height 33
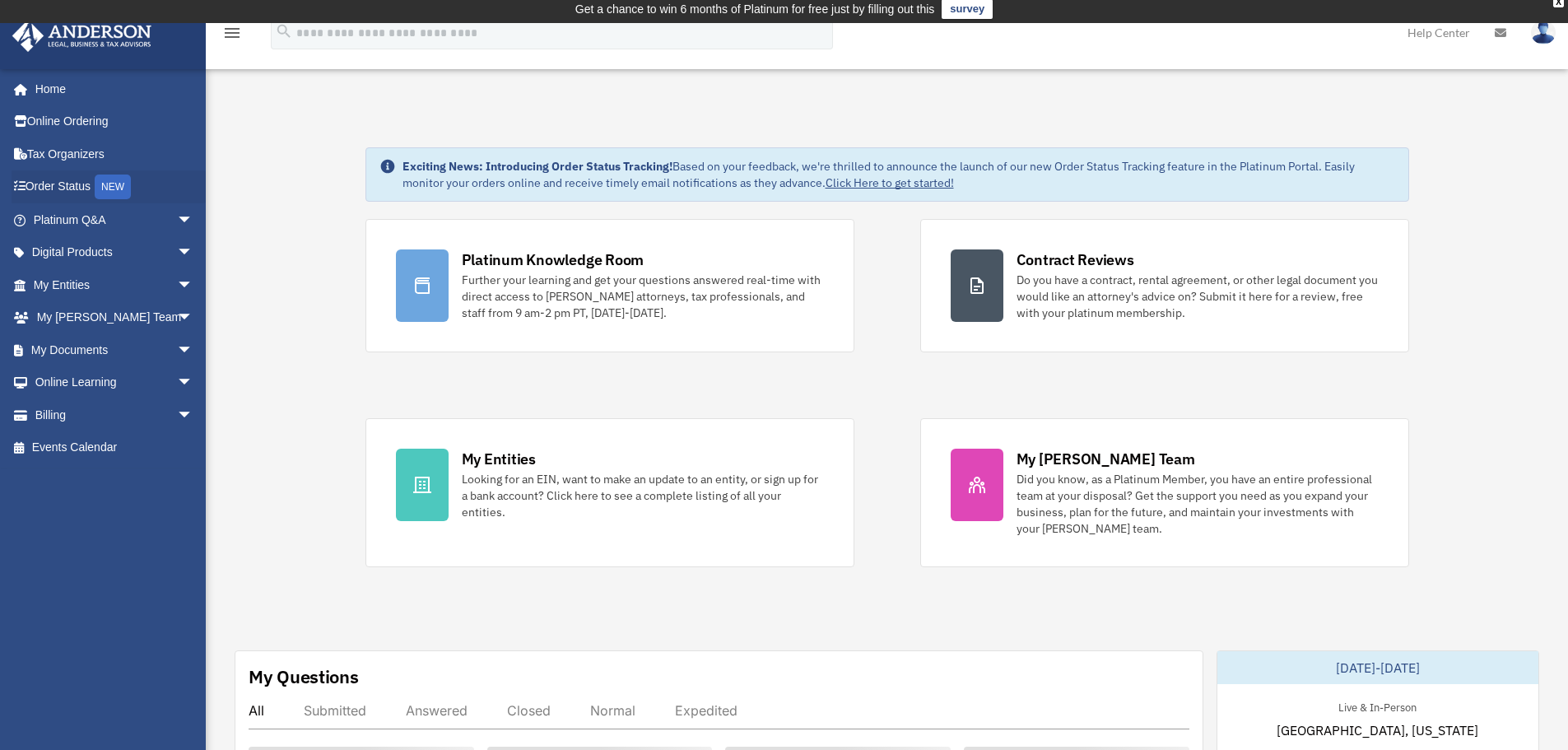
scroll to position [1, 0]
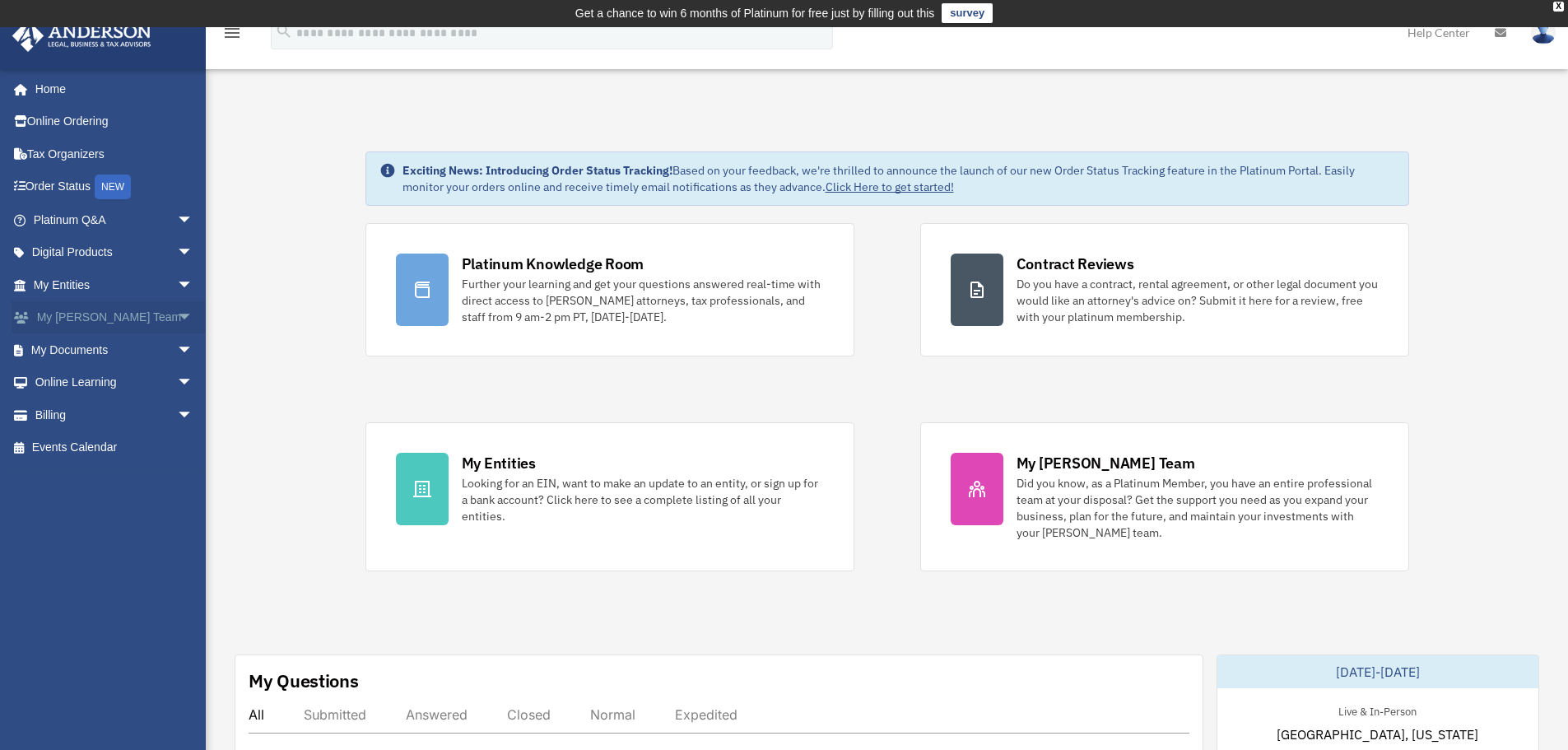
click at [177, 313] on span "arrow_drop_down" at bounding box center [193, 319] width 33 height 34
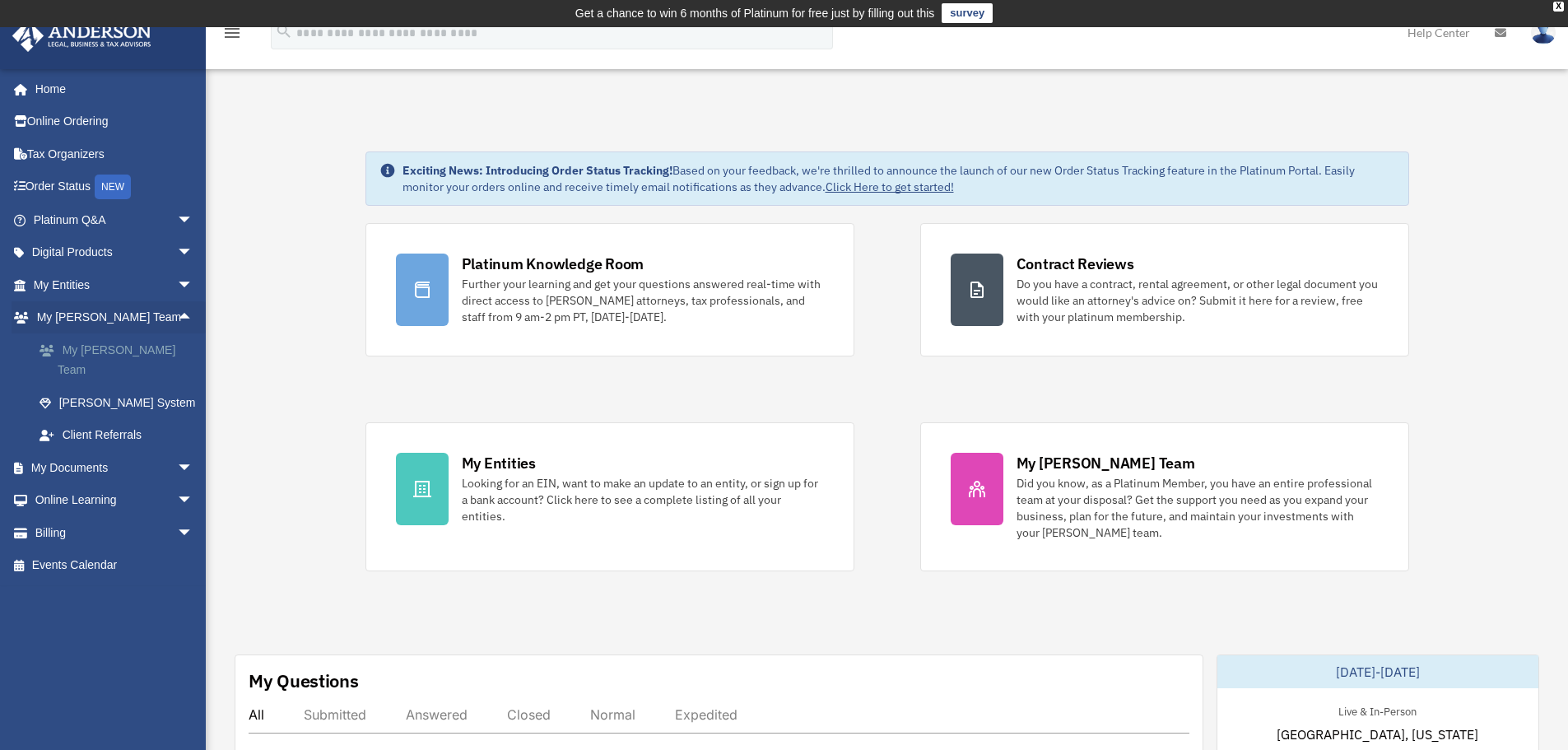
click at [141, 344] on link "My [PERSON_NAME] Team" at bounding box center [120, 359] width 195 height 52
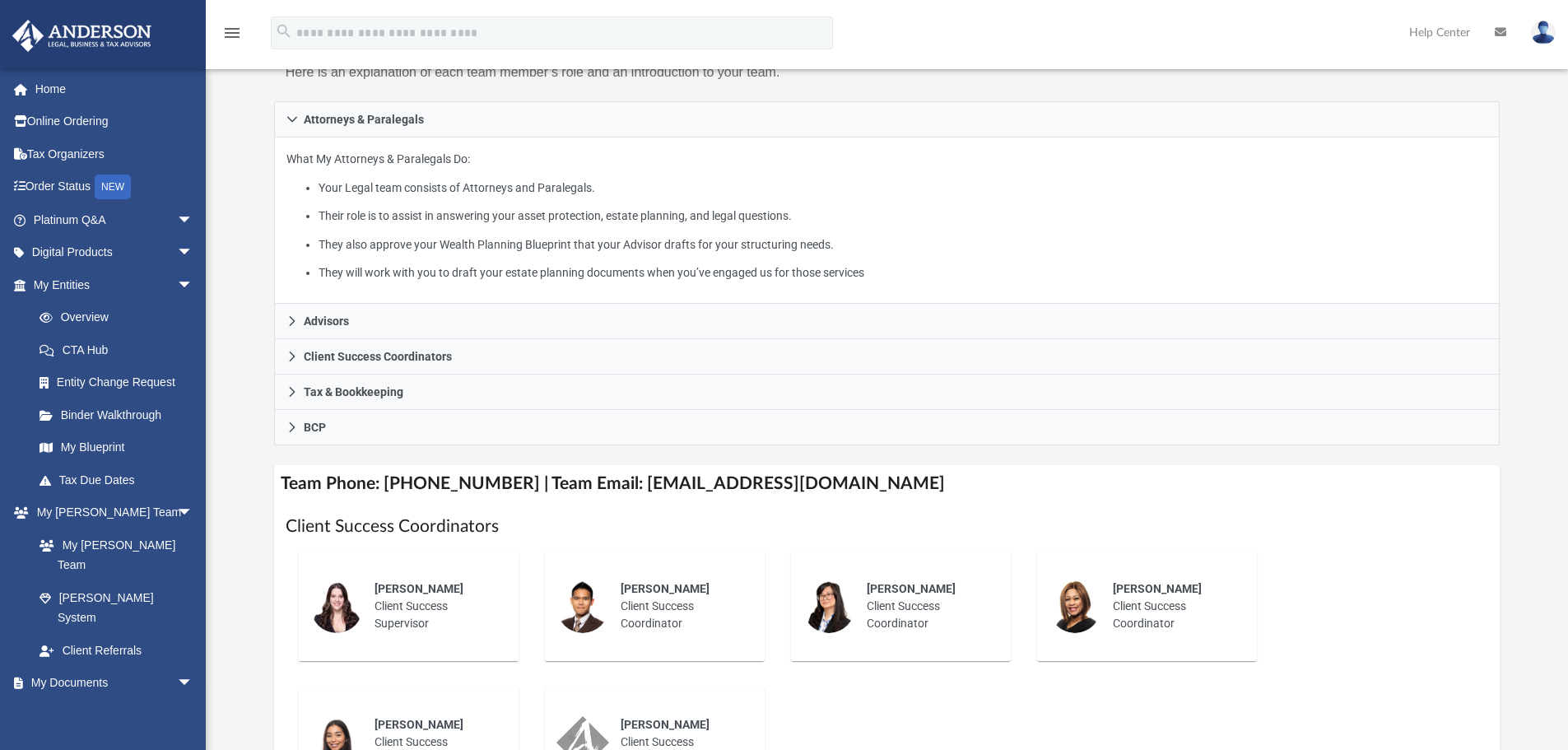
scroll to position [247, 0]
drag, startPoint x: 814, startPoint y: 480, endPoint x: 613, endPoint y: 488, distance: 201.2
type textarea "**********"
click at [613, 488] on h4 "Team Phone: [PHONE_NUMBER] | Team Email: [EMAIL_ADDRESS][DOMAIN_NAME]" at bounding box center [887, 482] width 1226 height 37
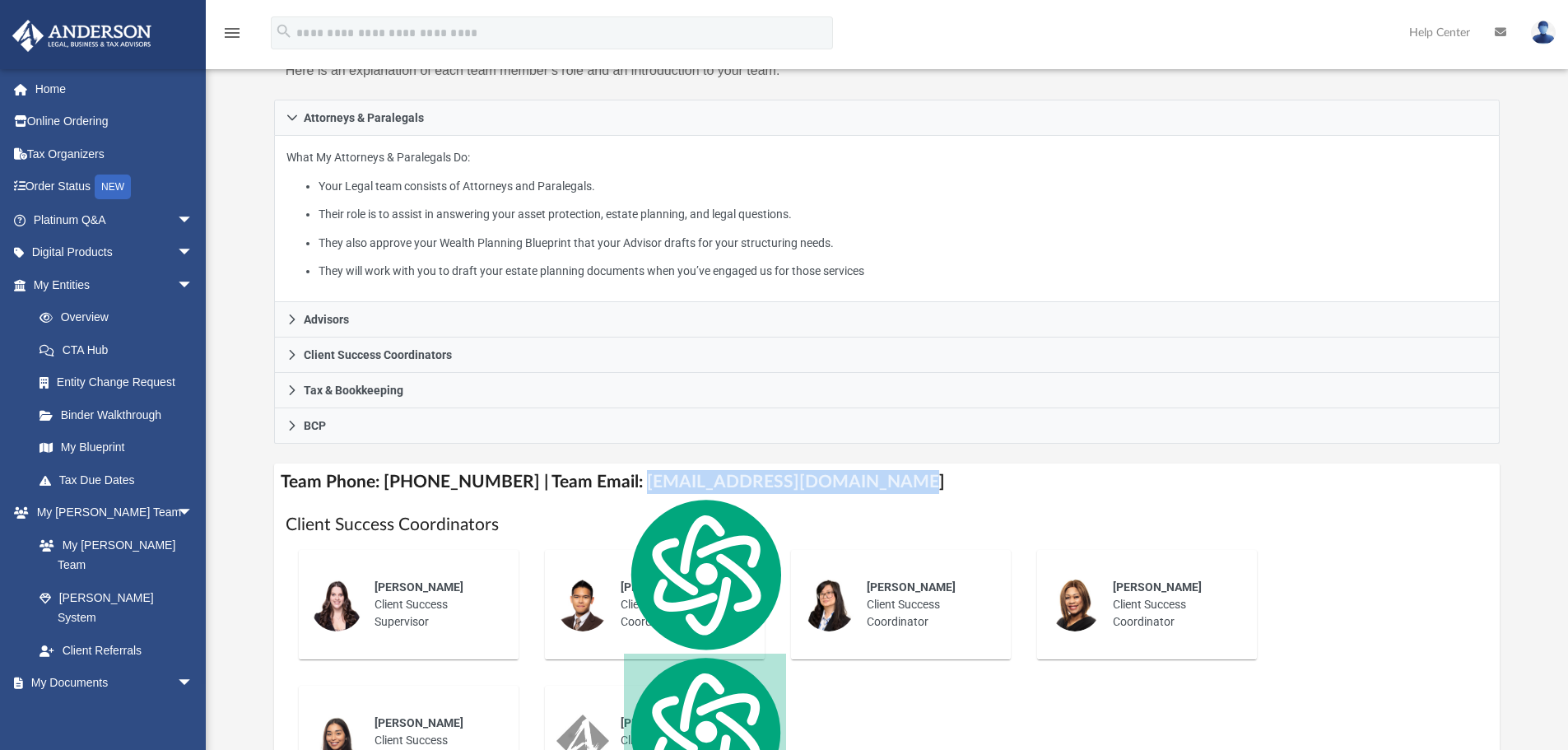
copy h4 "[EMAIL_ADDRESS][DOMAIN_NAME]"
click at [1542, 30] on img at bounding box center [1543, 32] width 25 height 24
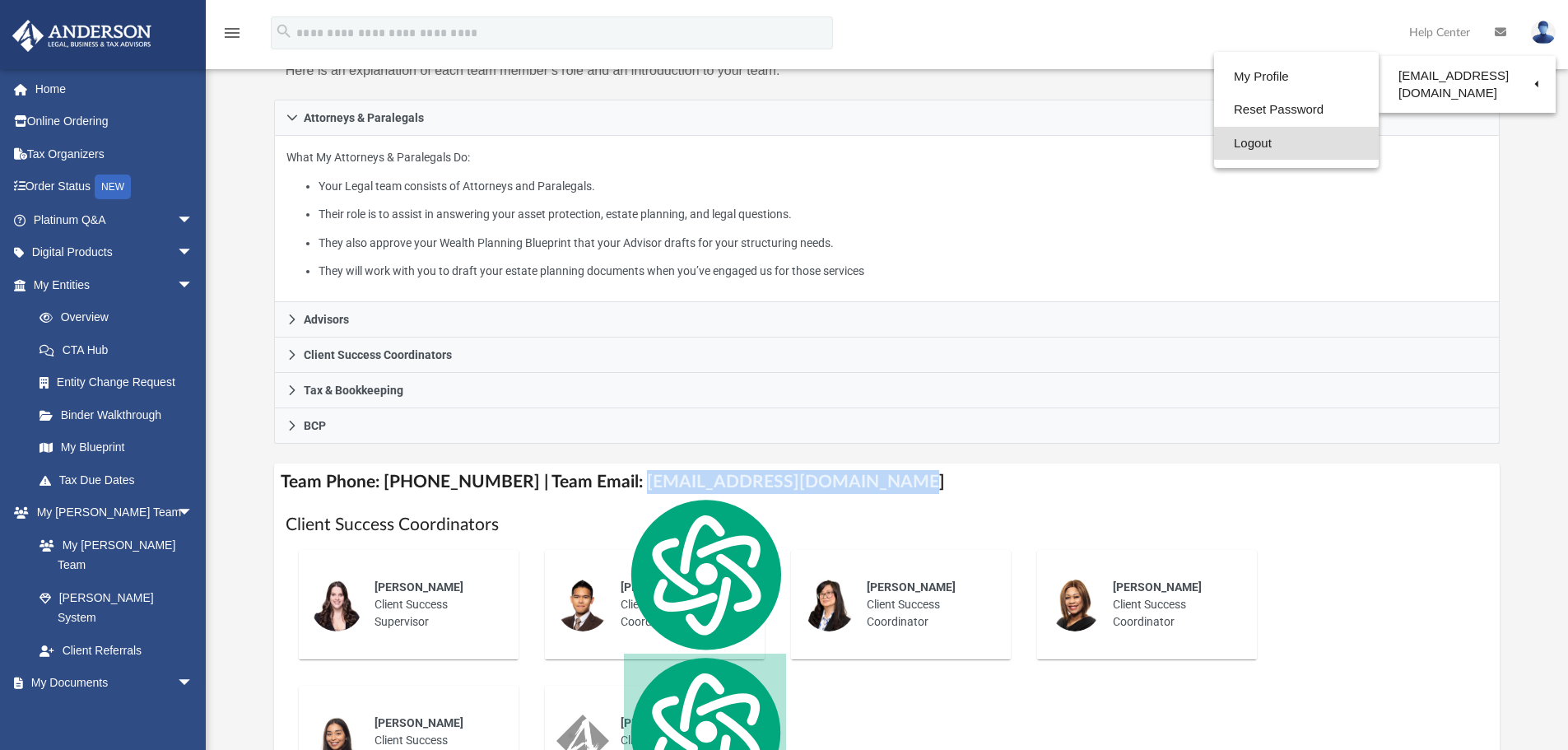
click at [1268, 145] on link "Logout" at bounding box center [1296, 144] width 165 height 34
